Goal: Information Seeking & Learning: Learn about a topic

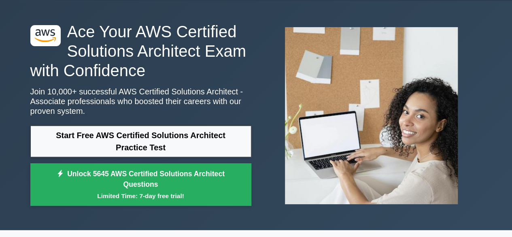
scroll to position [26, 0]
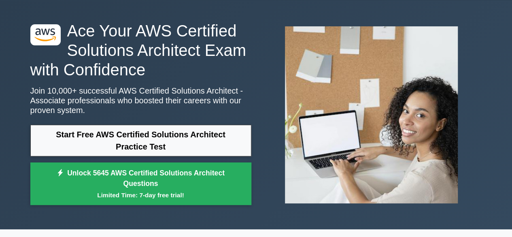
click at [209, 136] on link "Start Free AWS Certified Solutions Architect Practice Test" at bounding box center [140, 141] width 221 height 32
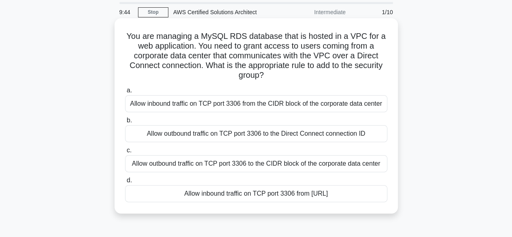
scroll to position [28, 0]
click at [217, 194] on div "Allow inbound traffic on TCP port 3306 from [URL]" at bounding box center [256, 193] width 262 height 17
click at [125, 183] on input "d. Allow inbound traffic on TCP port 3306 from [URL]" at bounding box center [125, 179] width 0 height 5
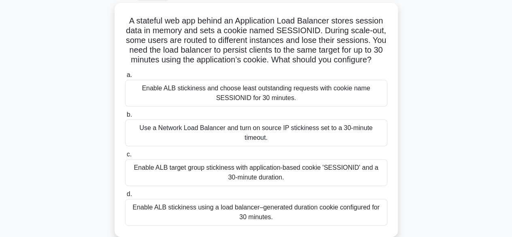
scroll to position [45, 0]
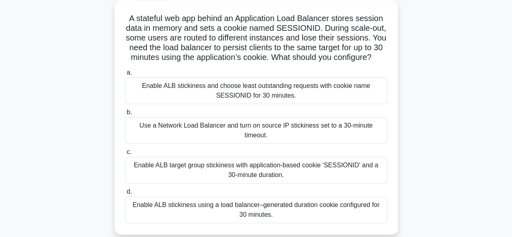
click at [240, 157] on div "Enable ALB target group stickiness with application-based cookie 'SESSIONID' an…" at bounding box center [256, 170] width 262 height 27
click at [125, 153] on input "c. Enable ALB target group stickiness with application-based cookie 'SESSIONID'…" at bounding box center [125, 151] width 0 height 5
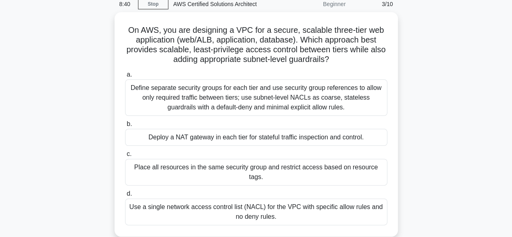
scroll to position [34, 0]
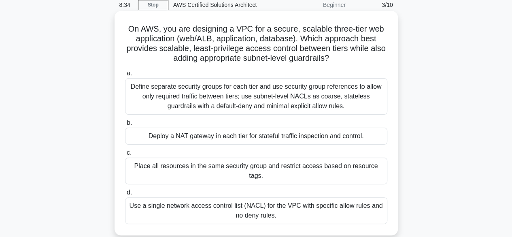
click at [263, 107] on div "Define separate security groups for each tier and use security group references…" at bounding box center [256, 96] width 262 height 36
click at [125, 76] on input "a. Define separate security groups for each tier and use security group referen…" at bounding box center [125, 73] width 0 height 5
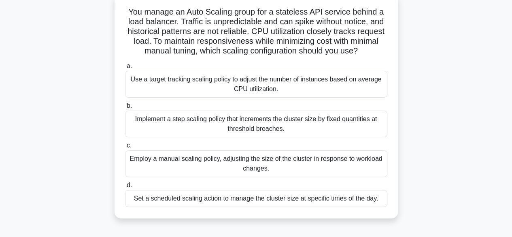
scroll to position [48, 0]
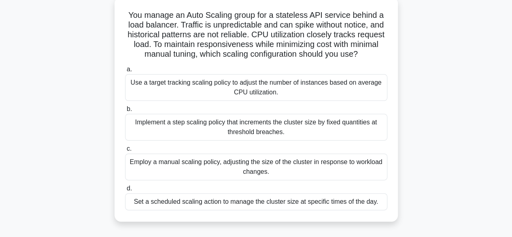
click at [279, 89] on div "Use a target tracking scaling policy to adjust the number of instances based on…" at bounding box center [256, 87] width 262 height 27
click at [125, 72] on input "a. Use a target tracking scaling policy to adjust the number of instances based…" at bounding box center [125, 69] width 0 height 5
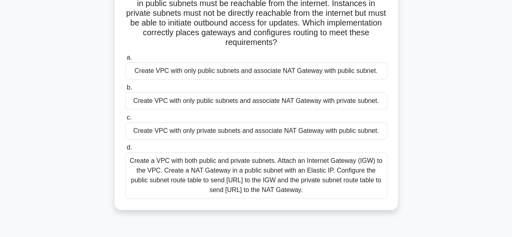
scroll to position [72, 0]
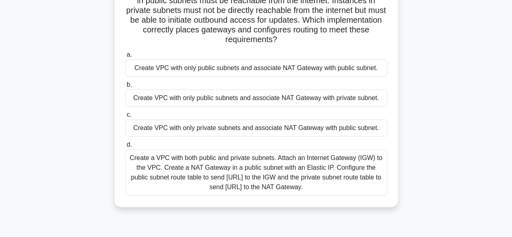
click at [296, 161] on div "Create a VPC with both public and private subnets. Attach an Internet Gateway (…" at bounding box center [256, 172] width 262 height 46
click at [125, 147] on input "d. Create a VPC with both public and private subnets. Attach an Internet Gatewa…" at bounding box center [125, 144] width 0 height 5
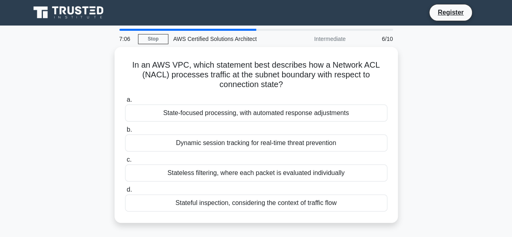
scroll to position [0, 0]
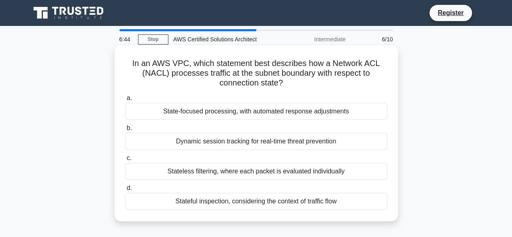
click at [296, 172] on div "Stateless filtering, where each packet is evaluated individually" at bounding box center [256, 171] width 262 height 17
click at [125, 161] on input "c. Stateless filtering, where each packet is evaluated individually" at bounding box center [125, 157] width 0 height 5
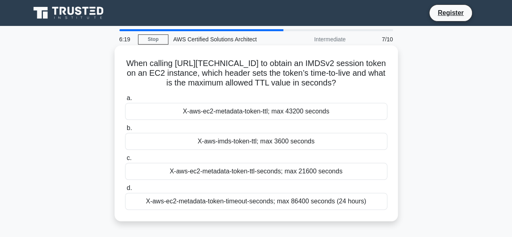
click at [315, 120] on div "X-aws-ec2-metadata-token-ttl; max 43200 seconds" at bounding box center [256, 111] width 262 height 17
click at [125, 101] on input "a. X-aws-ec2-metadata-token-ttl; max 43200 seconds" at bounding box center [125, 98] width 0 height 5
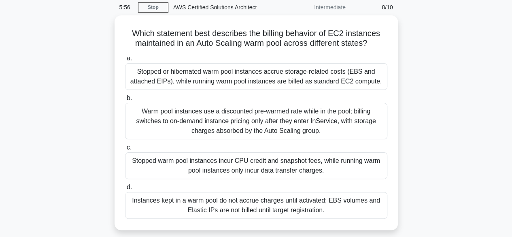
scroll to position [29, 0]
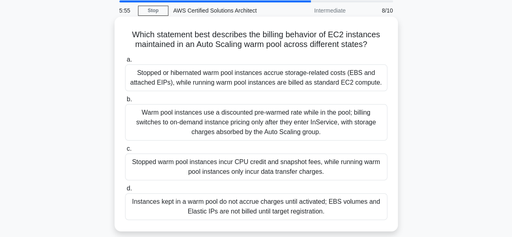
click at [325, 75] on div "Stopped or hibernated warm pool instances accrue storage-related costs (EBS and…" at bounding box center [256, 77] width 262 height 27
click at [125, 62] on input "a. Stopped or hibernated warm pool instances accrue storage-related costs (EBS …" at bounding box center [125, 59] width 0 height 5
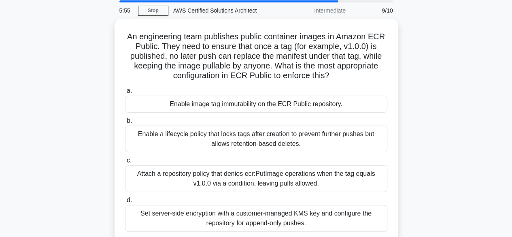
scroll to position [0, 0]
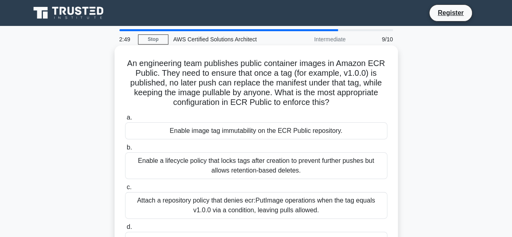
click at [303, 56] on div "An engineering team publishes public container images in Amazon ECR Public. The…" at bounding box center [256, 158] width 277 height 218
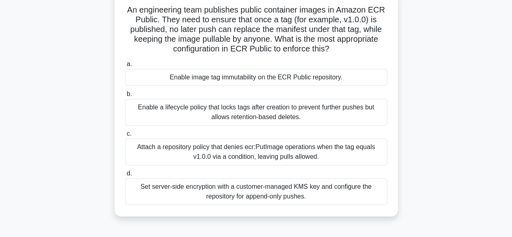
scroll to position [56, 0]
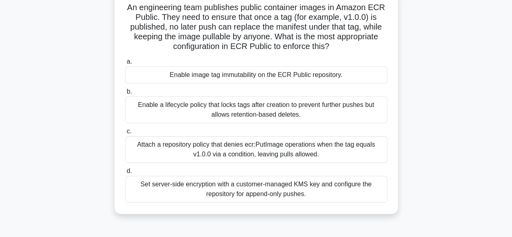
click at [363, 115] on div "Enable a lifecycle policy that locks tags after creation to prevent further pus…" at bounding box center [256, 109] width 262 height 27
click at [125, 94] on input "b. Enable a lifecycle policy that locks tags after creation to prevent further …" at bounding box center [125, 91] width 0 height 5
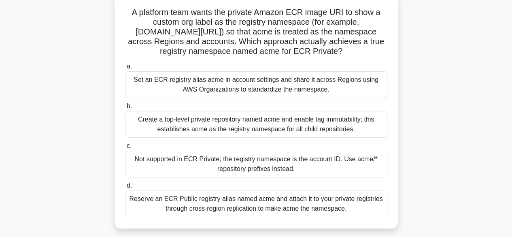
scroll to position [72, 0]
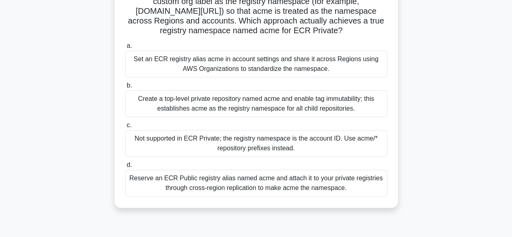
click at [314, 117] on div "Create a top‑level private repository named acme and enable tag immutability; t…" at bounding box center [256, 103] width 262 height 27
click at [125, 88] on input "b. Create a top‑level private repository named acme and enable tag immutability…" at bounding box center [125, 85] width 0 height 5
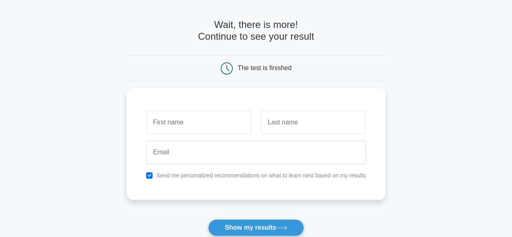
scroll to position [54, 0]
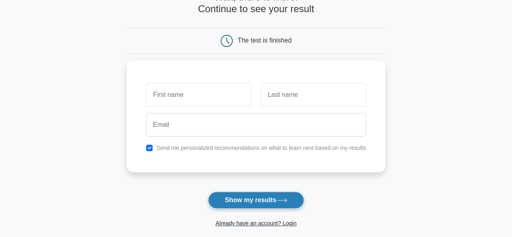
click at [294, 197] on button "Show my results" at bounding box center [256, 200] width 96 height 17
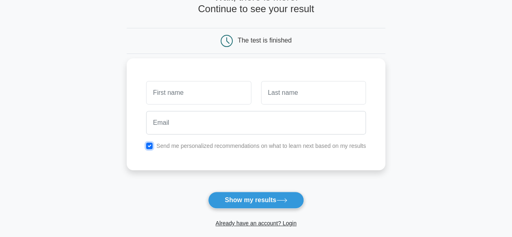
click at [151, 145] on input "checkbox" at bounding box center [149, 146] width 6 height 6
checkbox input "false"
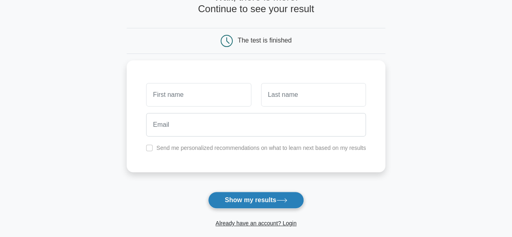
click at [254, 197] on button "Show my results" at bounding box center [256, 200] width 96 height 17
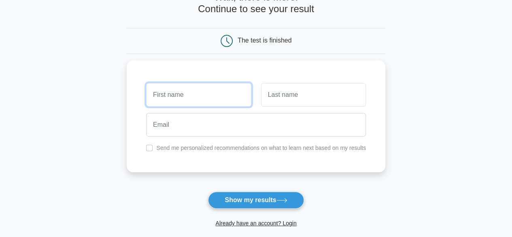
scroll to position [0, 0]
